Goal: Information Seeking & Learning: Learn about a topic

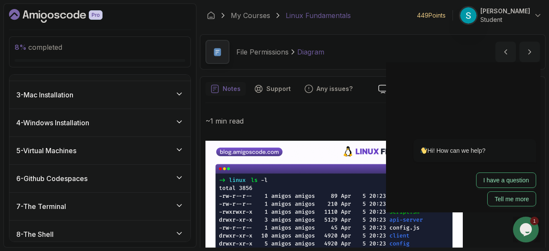
scroll to position [49, 0]
click at [88, 159] on div "5 - Virtual Machines" at bounding box center [99, 151] width 181 height 27
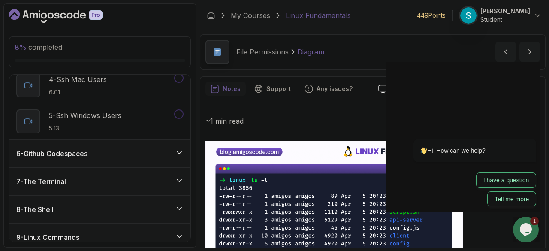
scroll to position [255, 0]
click at [88, 152] on h3 "6 - Github Codespaces" at bounding box center [51, 153] width 71 height 10
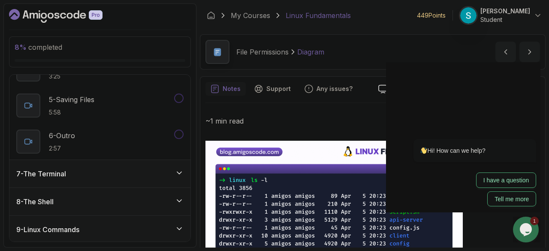
scroll to position [349, 0]
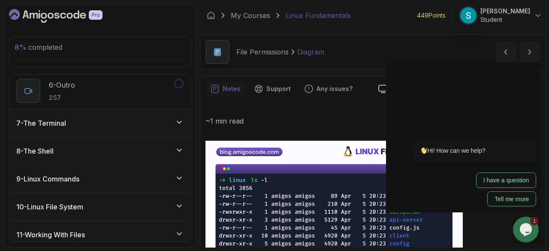
click at [77, 124] on div "7 - The Terminal" at bounding box center [99, 123] width 167 height 10
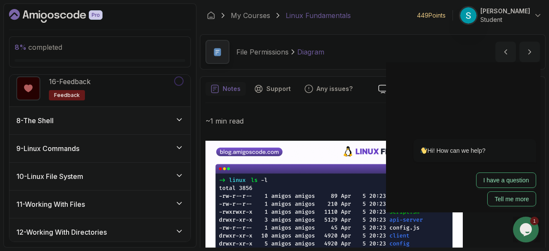
scroll to position [740, 0]
click at [104, 118] on div "8 - The Shell" at bounding box center [99, 120] width 167 height 10
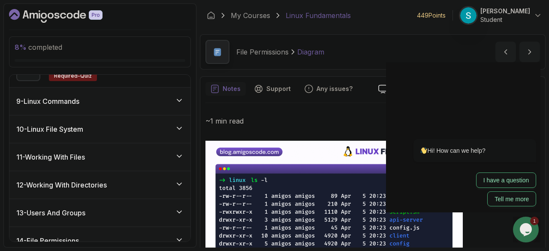
scroll to position [505, 0]
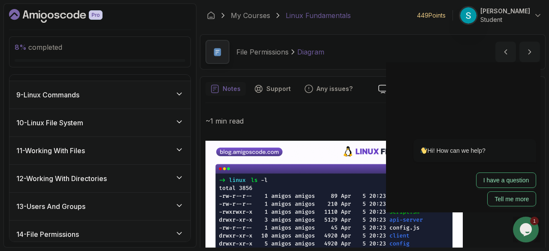
click at [70, 90] on h3 "9 - Linux Commands" at bounding box center [47, 95] width 63 height 10
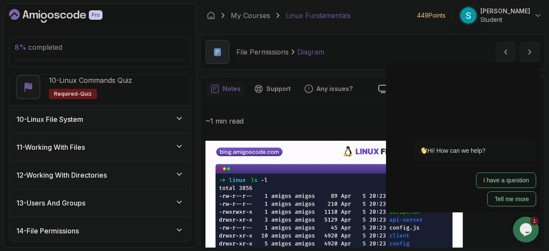
scroll to position [583, 0]
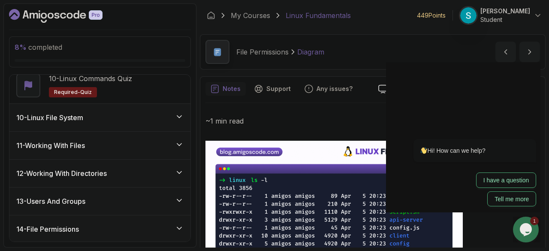
click at [76, 122] on div "10 - Linux File System" at bounding box center [99, 117] width 181 height 27
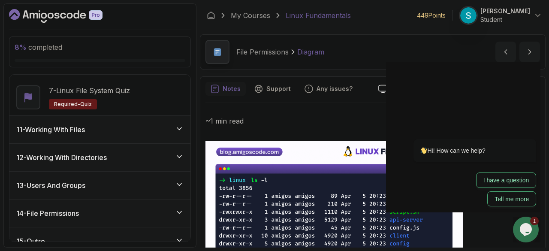
scroll to position [501, 0]
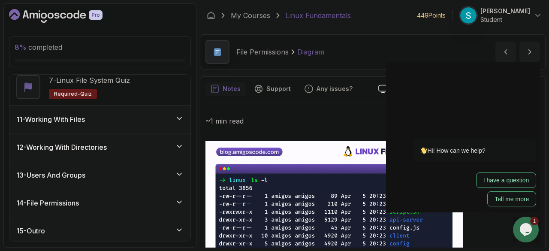
click at [76, 122] on h3 "11 - Working With Files" at bounding box center [50, 119] width 69 height 10
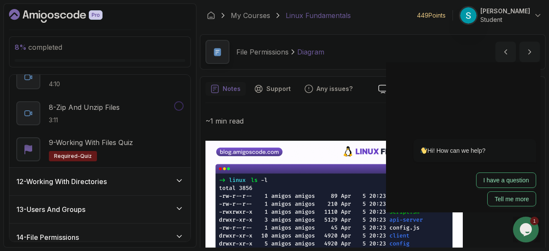
scroll to position [573, 0]
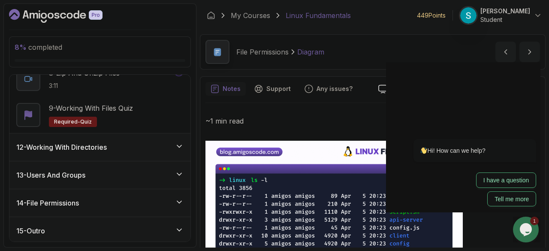
click at [78, 144] on h3 "12 - Working With Directories" at bounding box center [61, 147] width 91 height 10
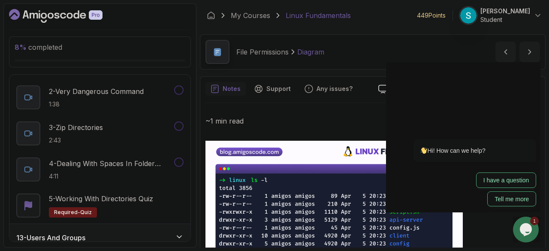
scroll to position [428, 0]
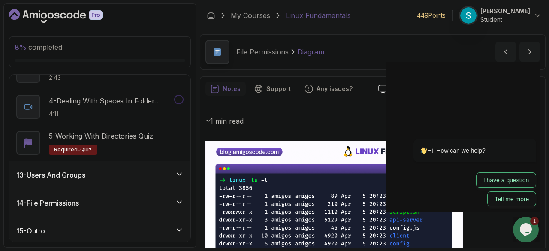
click at [70, 170] on h3 "13 - Users And Groups" at bounding box center [50, 175] width 69 height 10
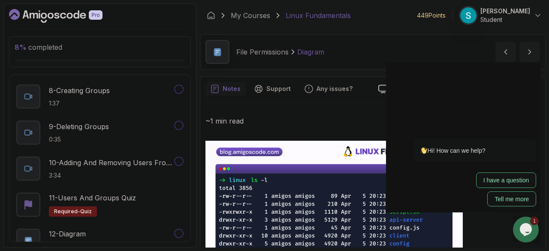
scroll to position [681, 0]
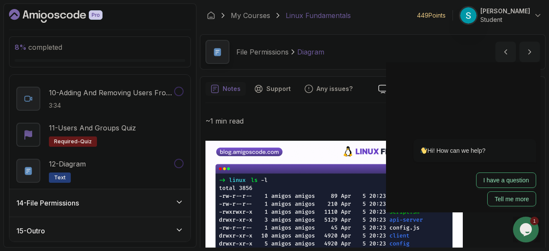
click at [53, 200] on h3 "14 - File Permissions" at bounding box center [47, 203] width 63 height 10
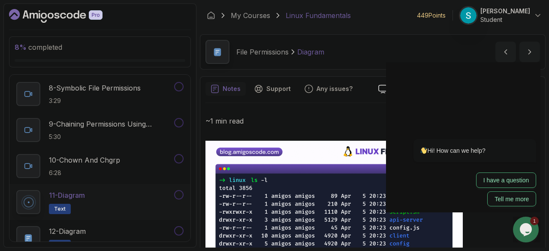
scroll to position [717, 0]
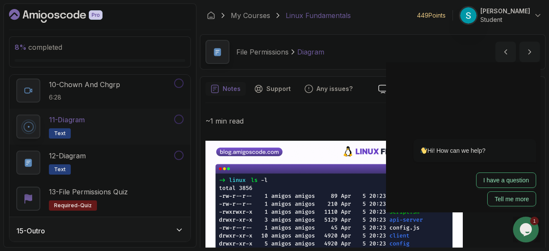
click at [48, 234] on div "15 - Outro" at bounding box center [99, 230] width 181 height 27
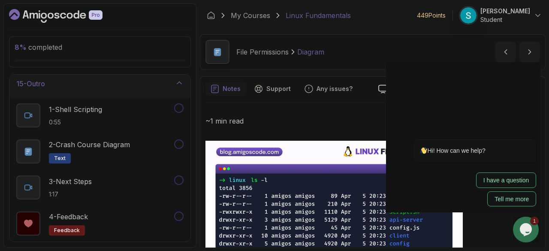
scroll to position [428, 0]
